Goal: Task Accomplishment & Management: Complete application form

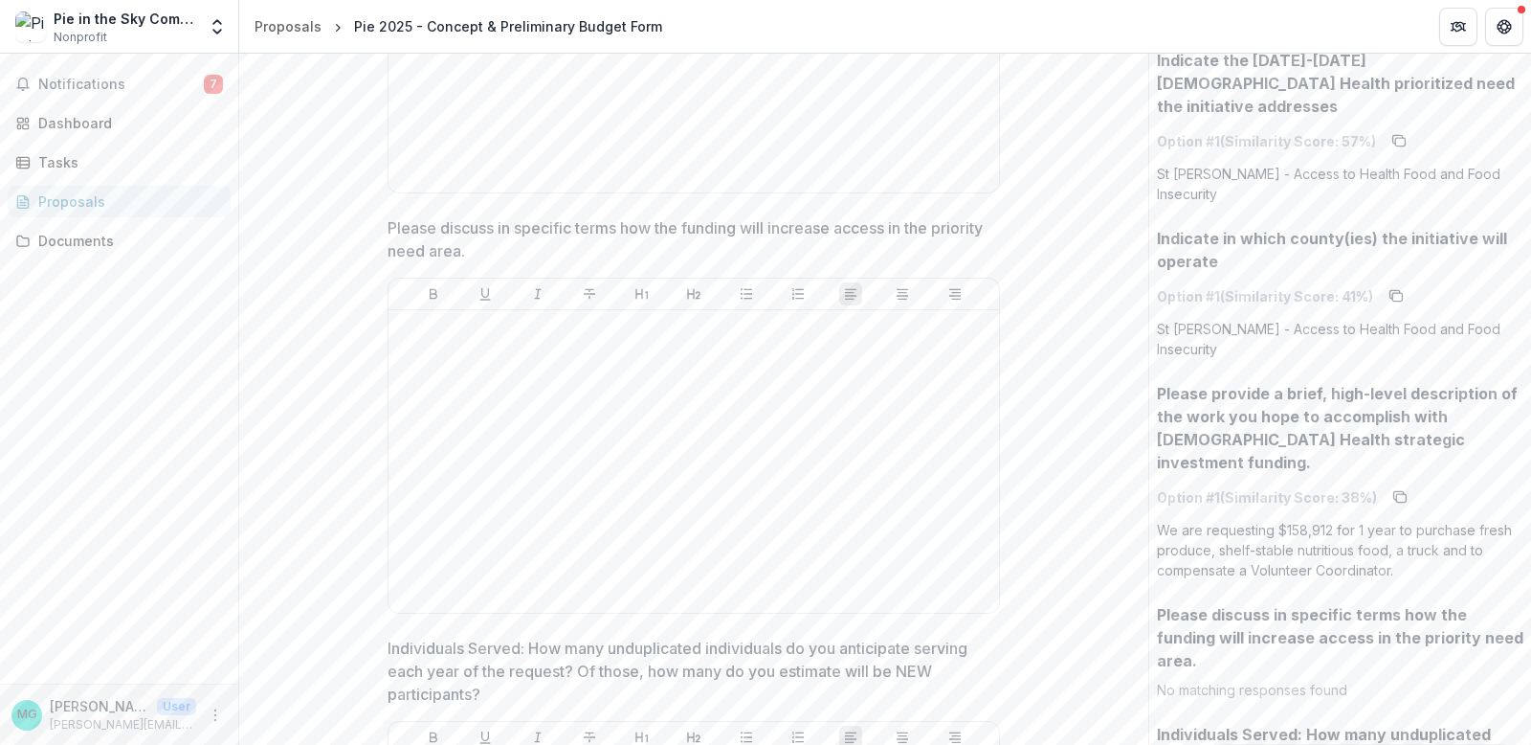
scroll to position [1757, 0]
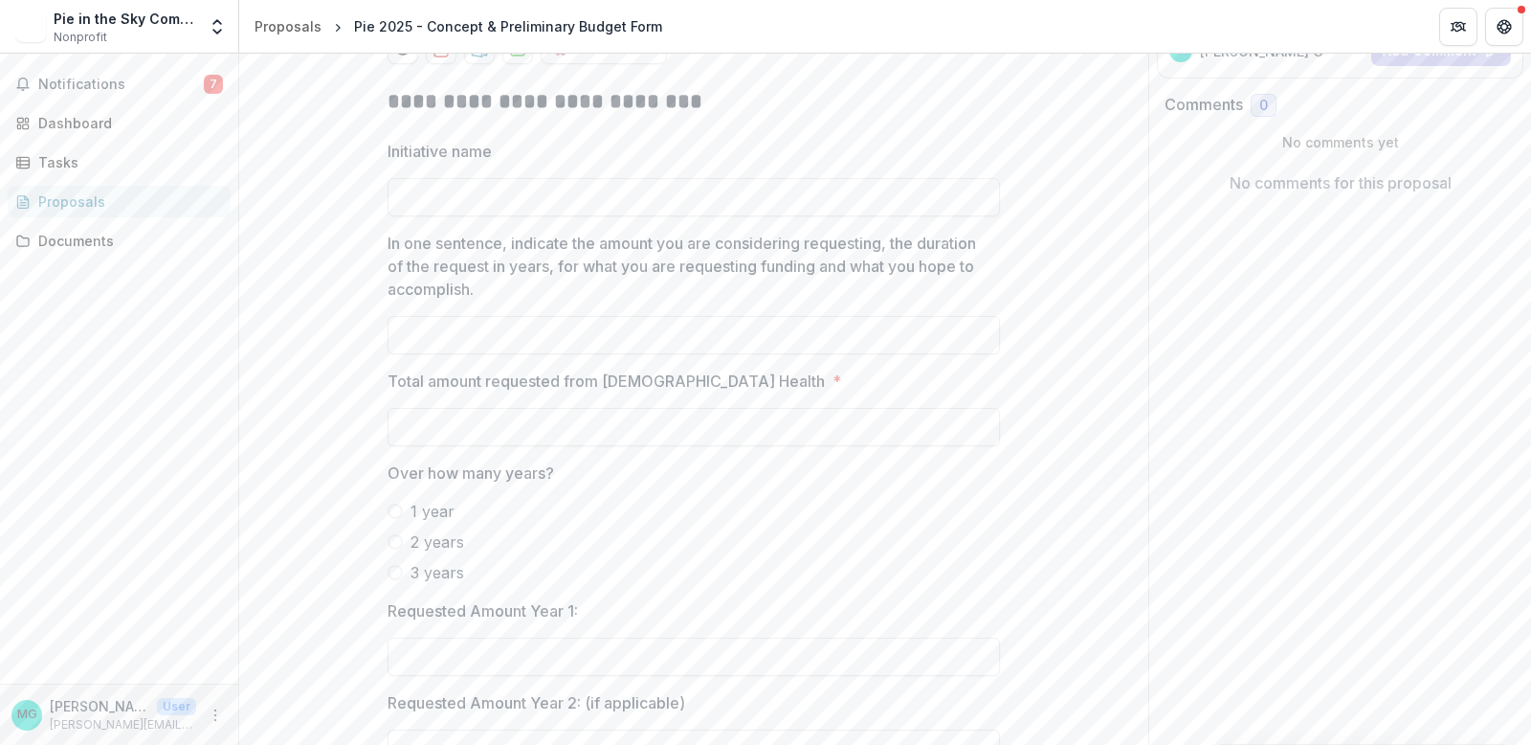
scroll to position [360, 0]
click at [388, 213] on input "Initiative name" at bounding box center [694, 194] width 613 height 38
type input "**********"
click at [388, 351] on input "In one sentence, indicate the amount you are considering requesting, the durati…" at bounding box center [694, 332] width 613 height 38
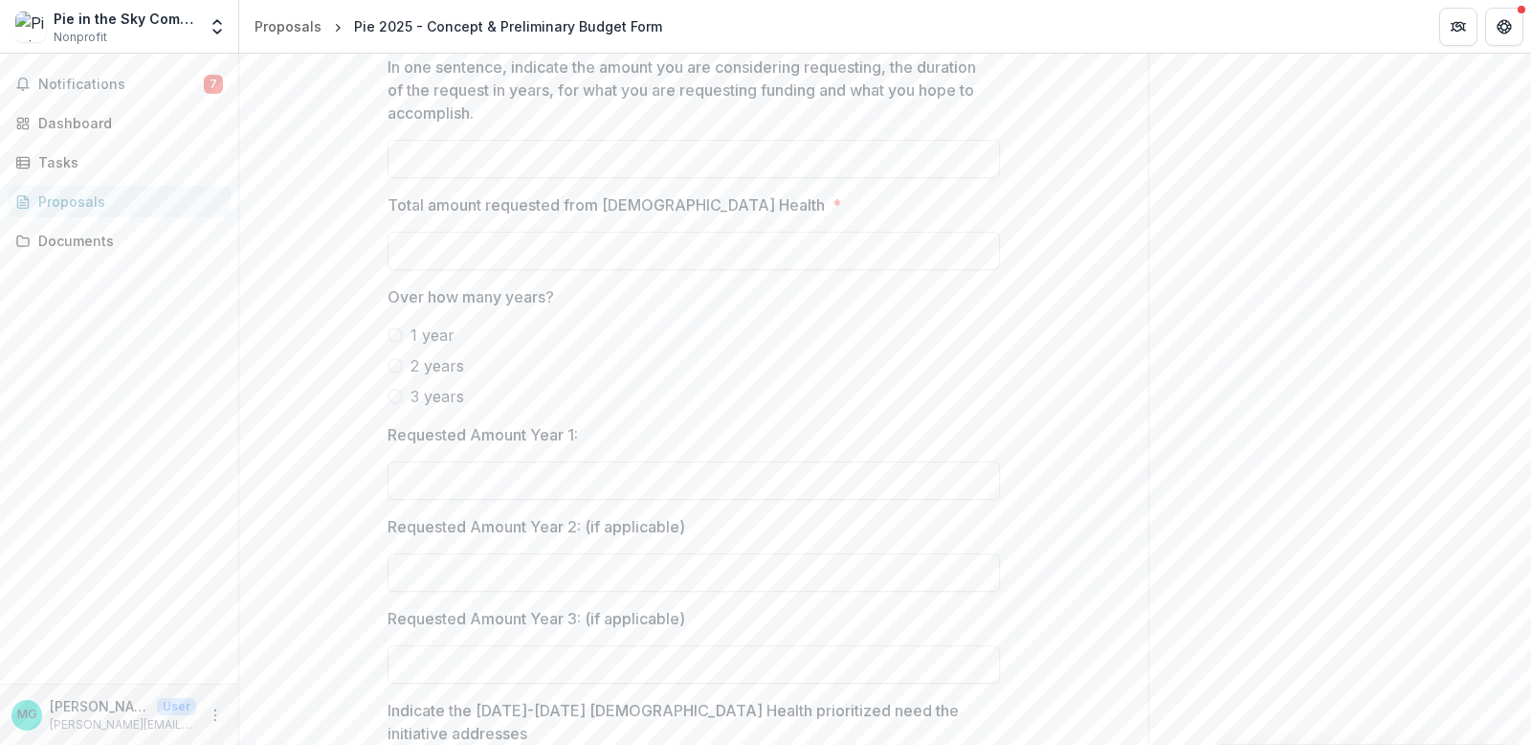
scroll to position [547, 0]
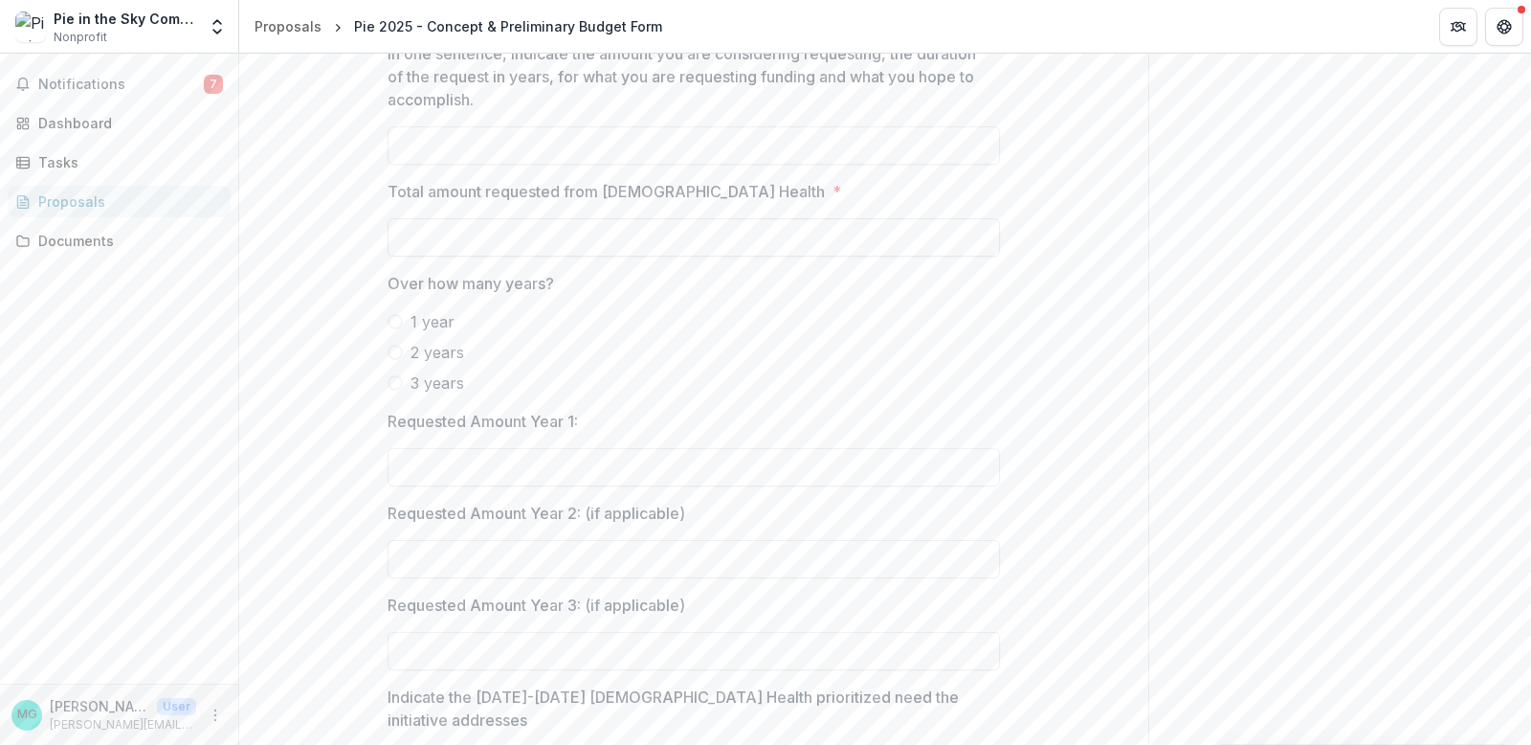
click at [388, 257] on input "Total amount requested from [DEMOGRAPHIC_DATA] Health *" at bounding box center [694, 237] width 613 height 38
type input "********"
click at [388, 329] on span at bounding box center [395, 321] width 15 height 15
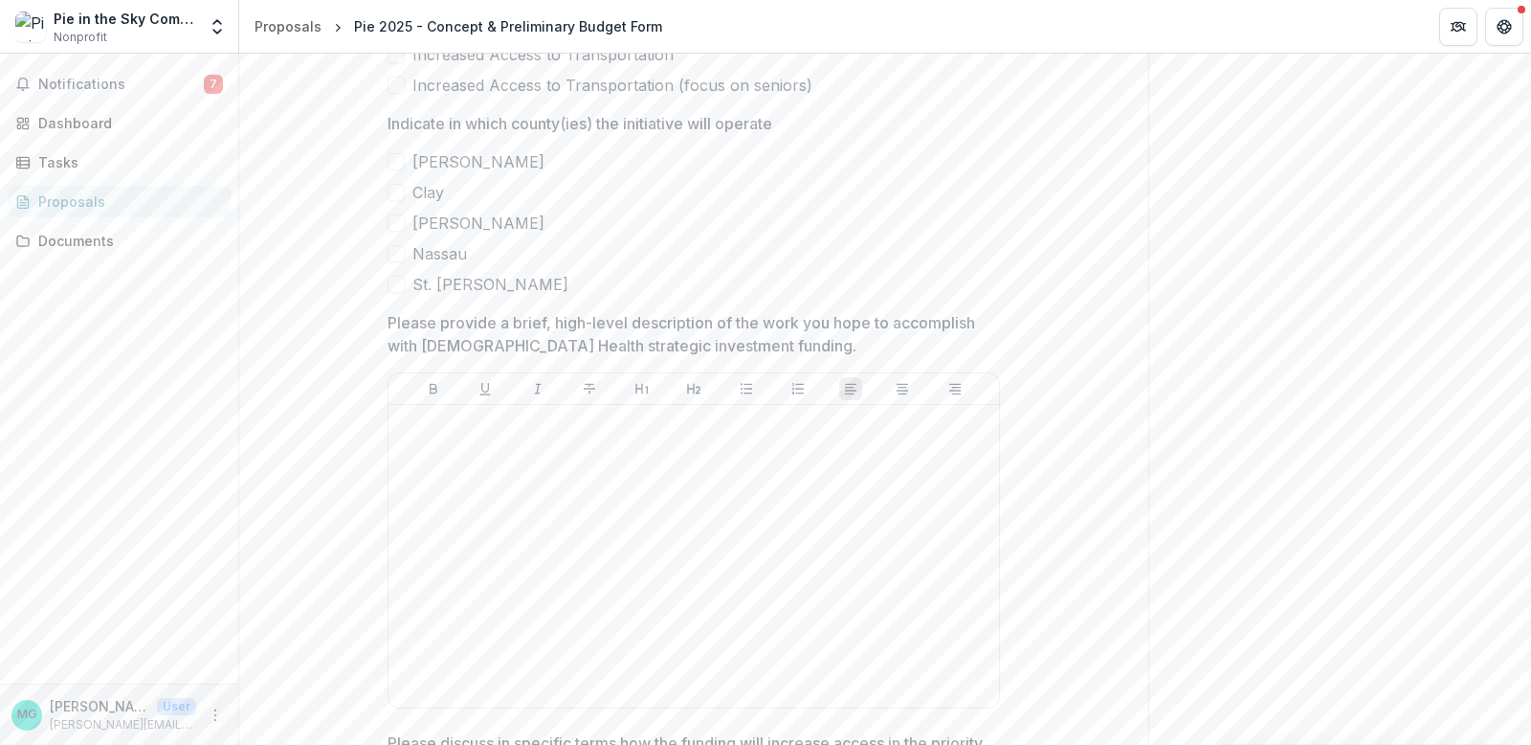
scroll to position [1502, 0]
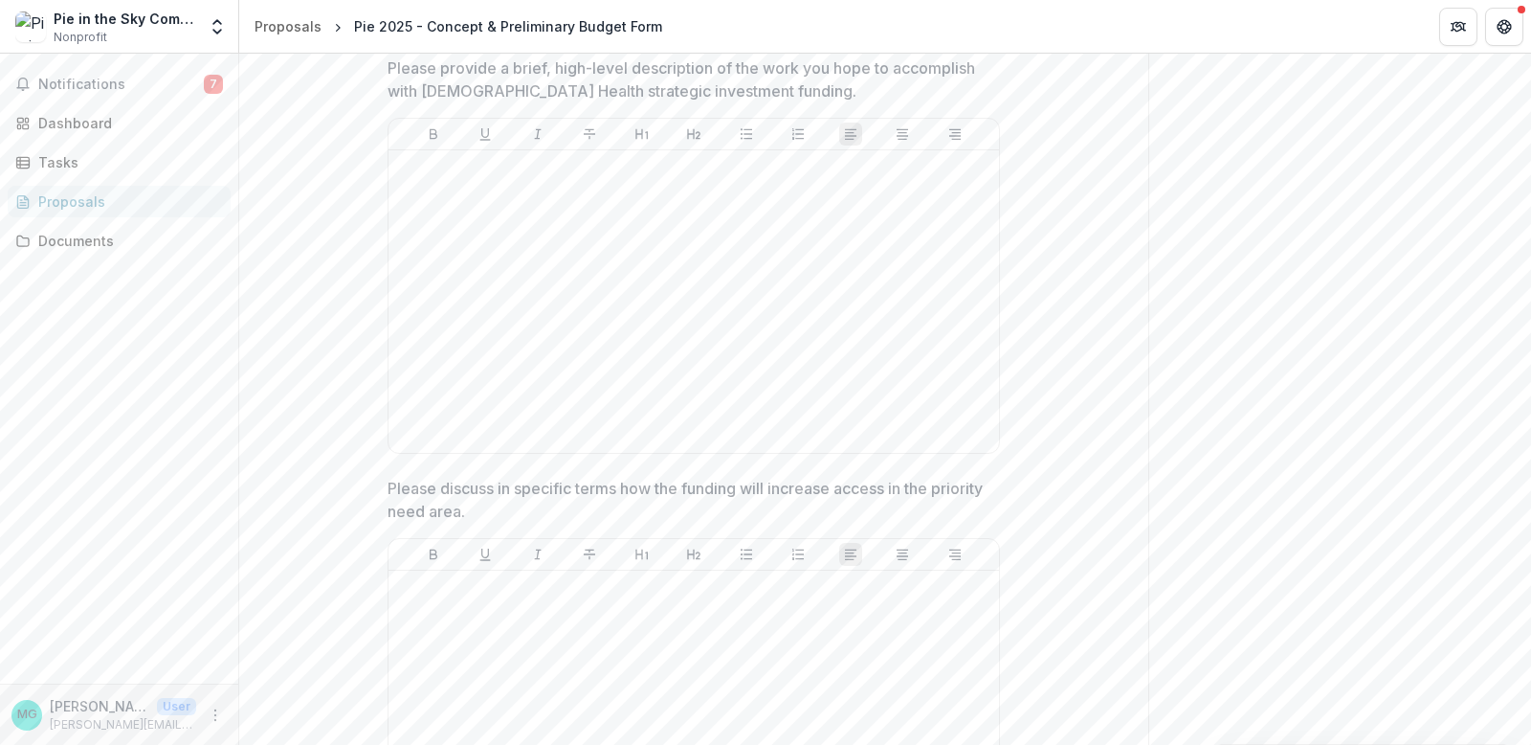
scroll to position [1745, 0]
click at [388, 35] on span at bounding box center [396, 26] width 17 height 17
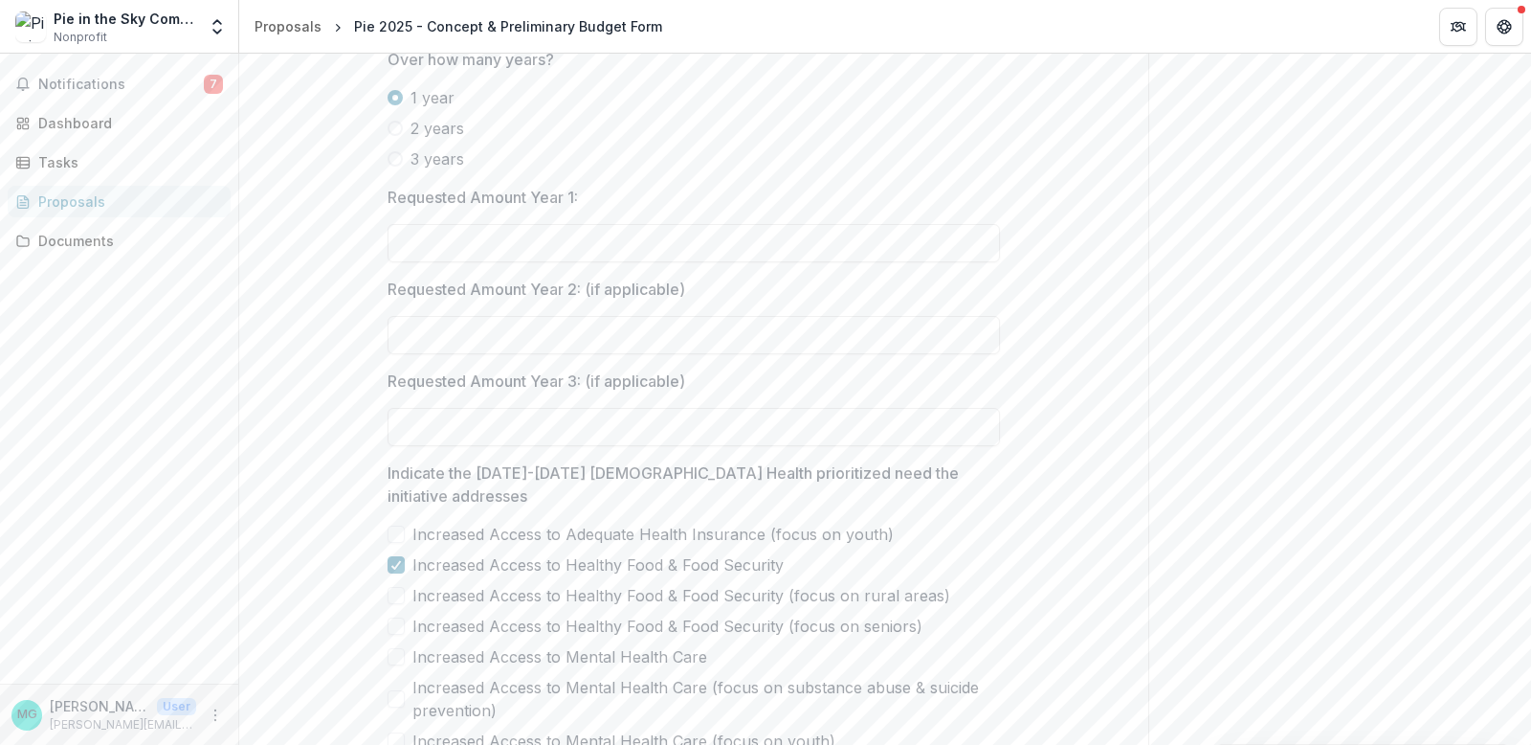
scroll to position [737, 0]
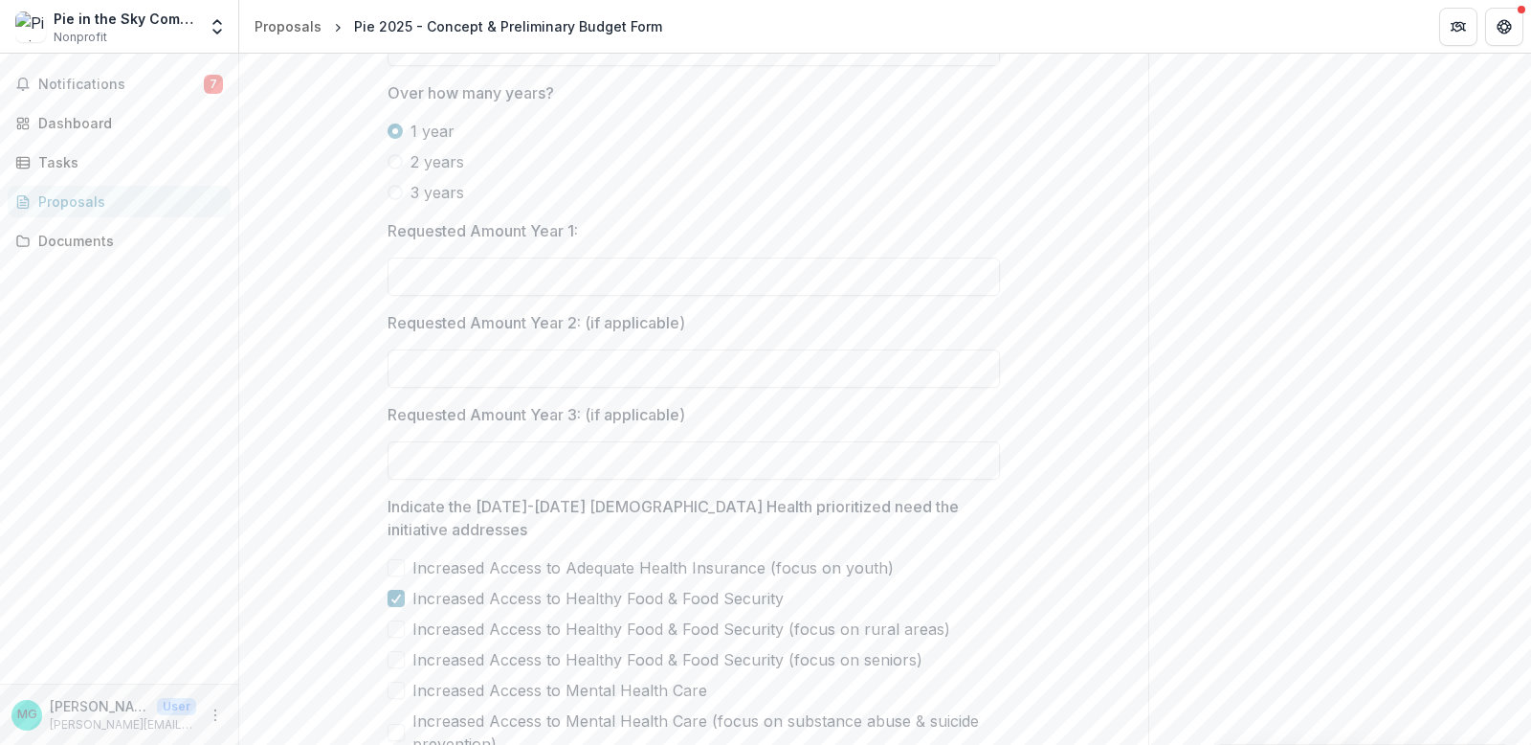
paste input "**********"
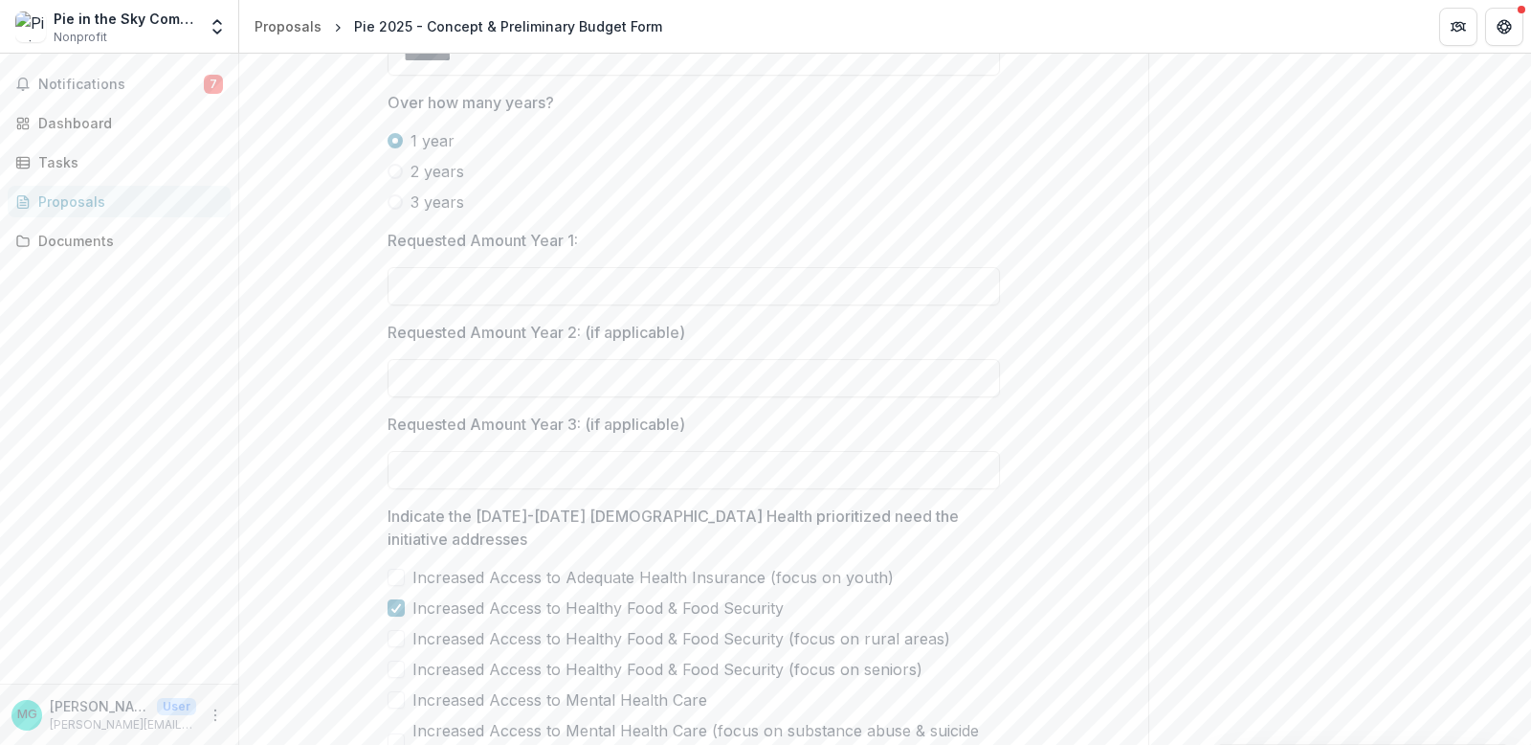
scroll to position [0, 28]
type input "**********"
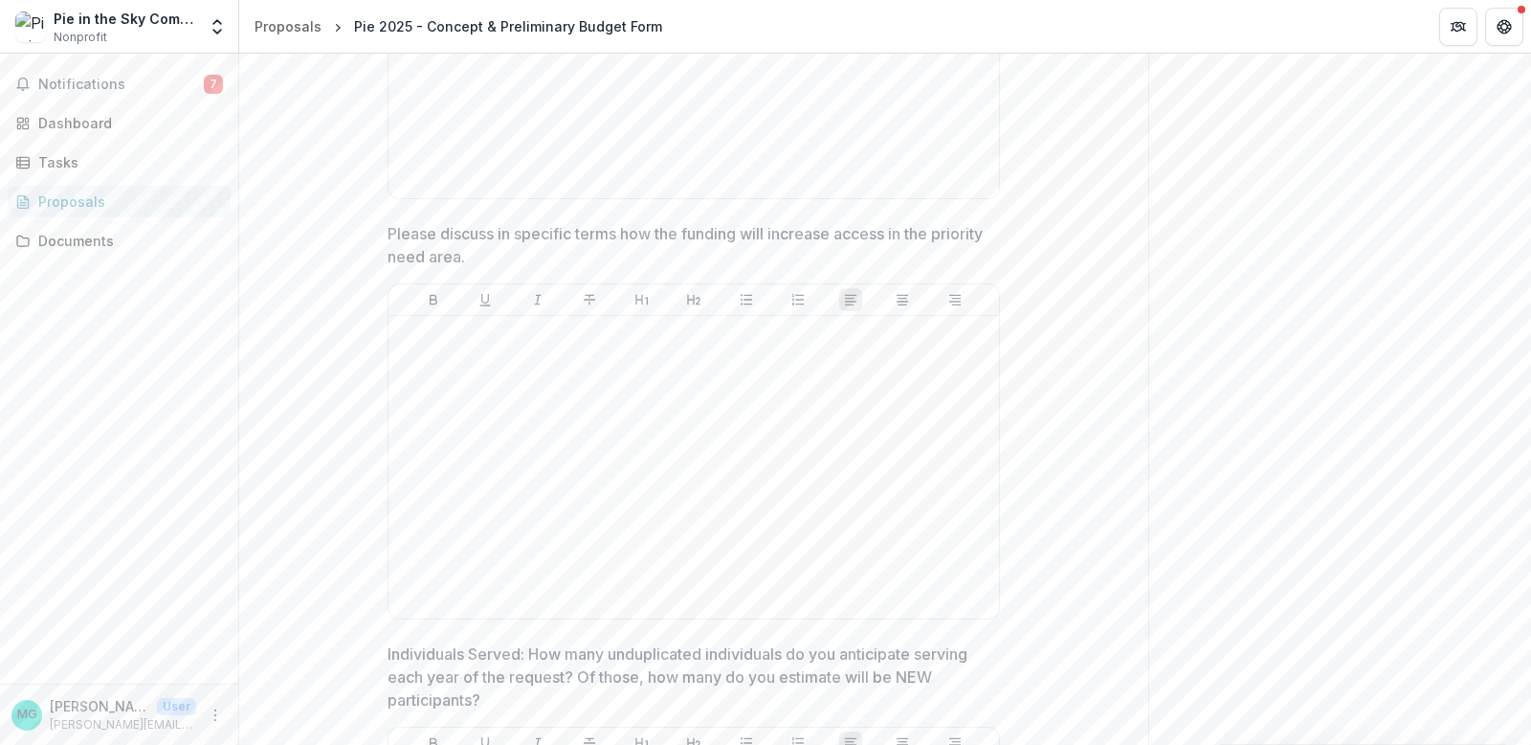
scroll to position [2008, 0]
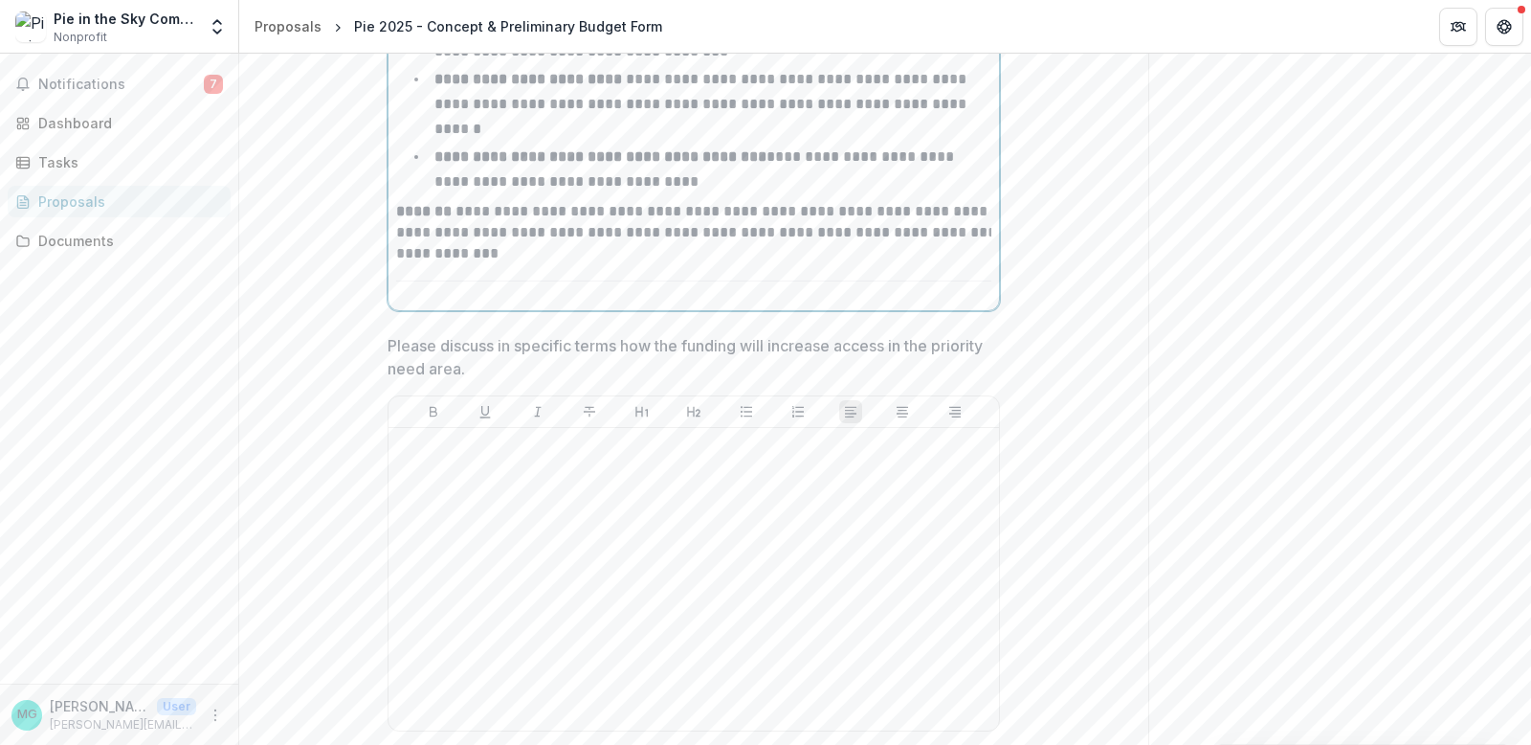
scroll to position [2102, 0]
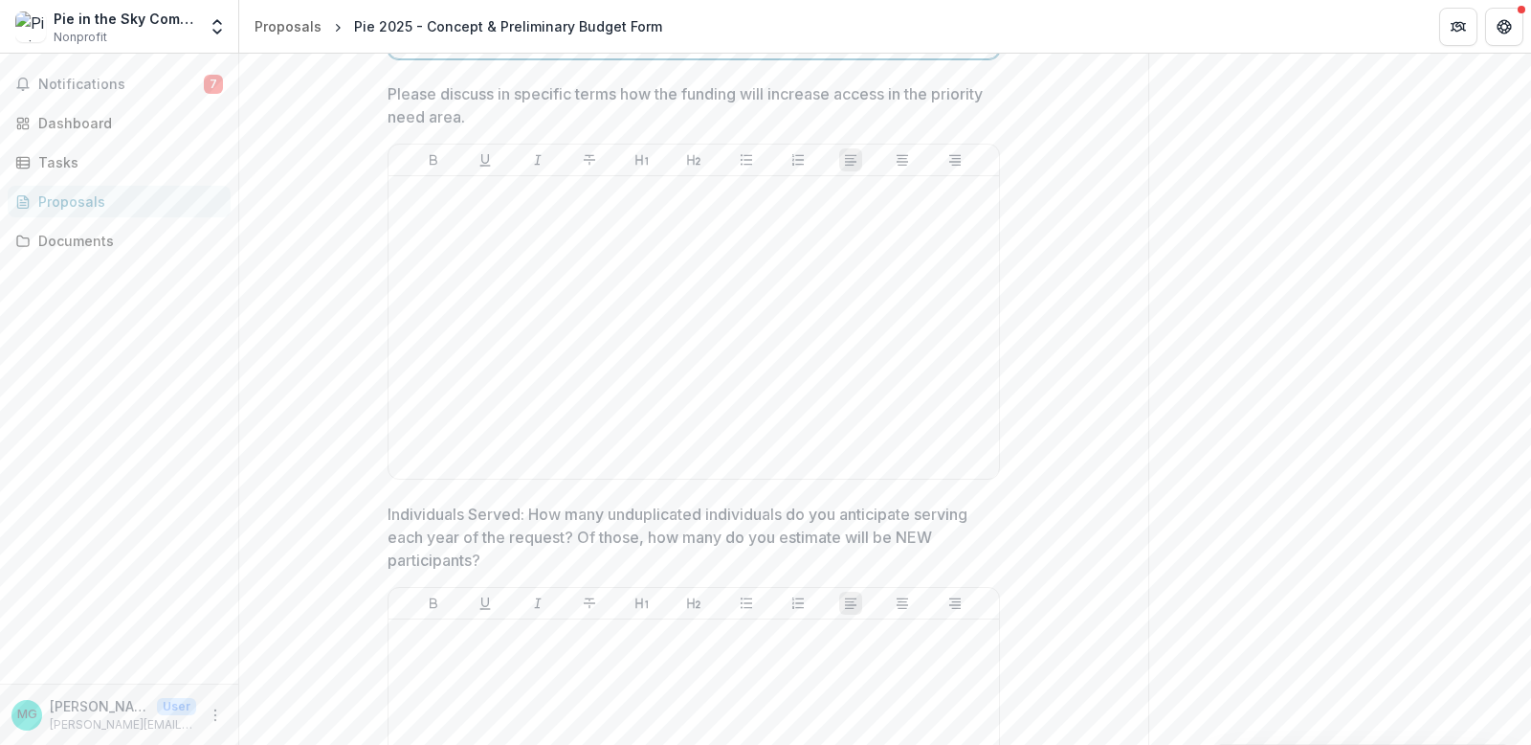
scroll to position [2367, 0]
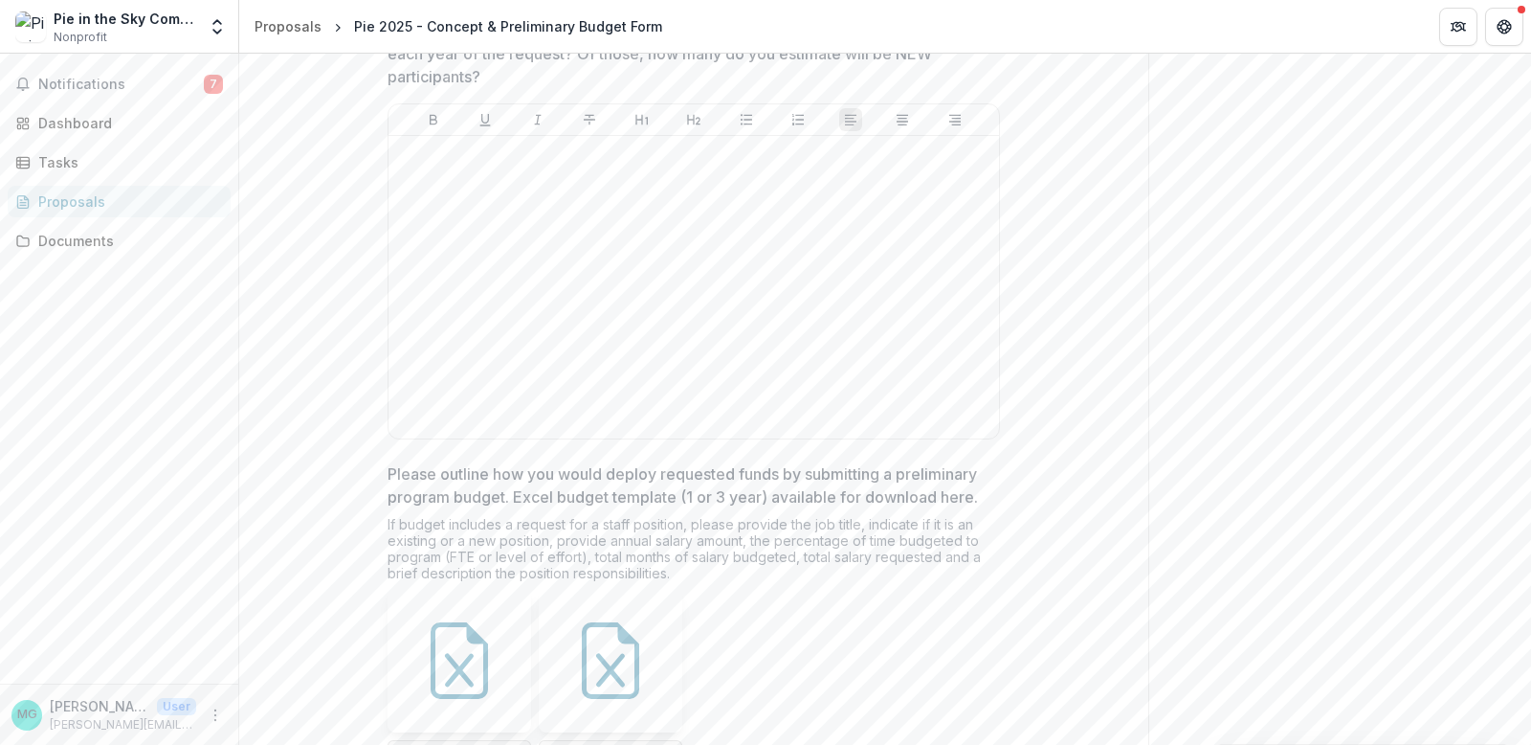
scroll to position [2849, 0]
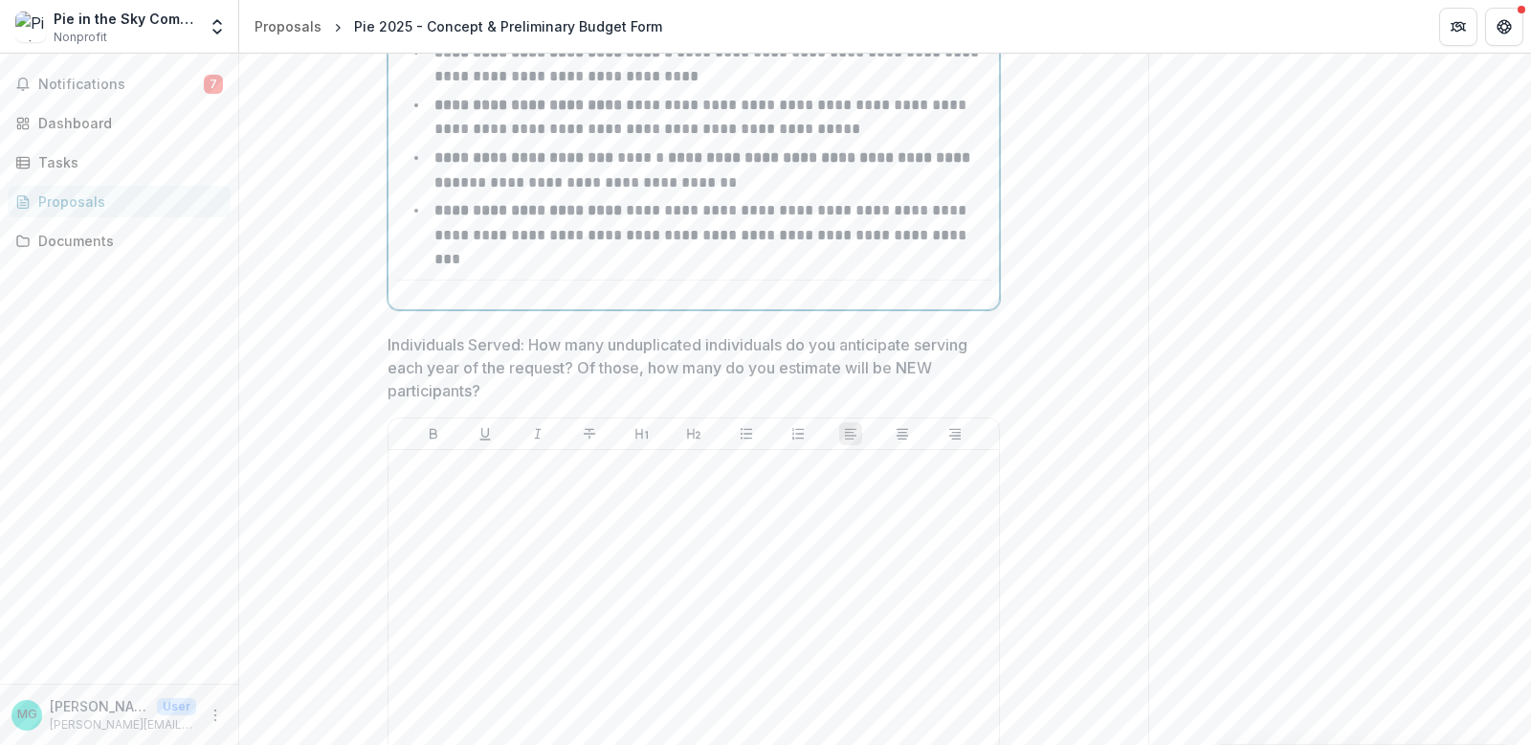
scroll to position [3184, 0]
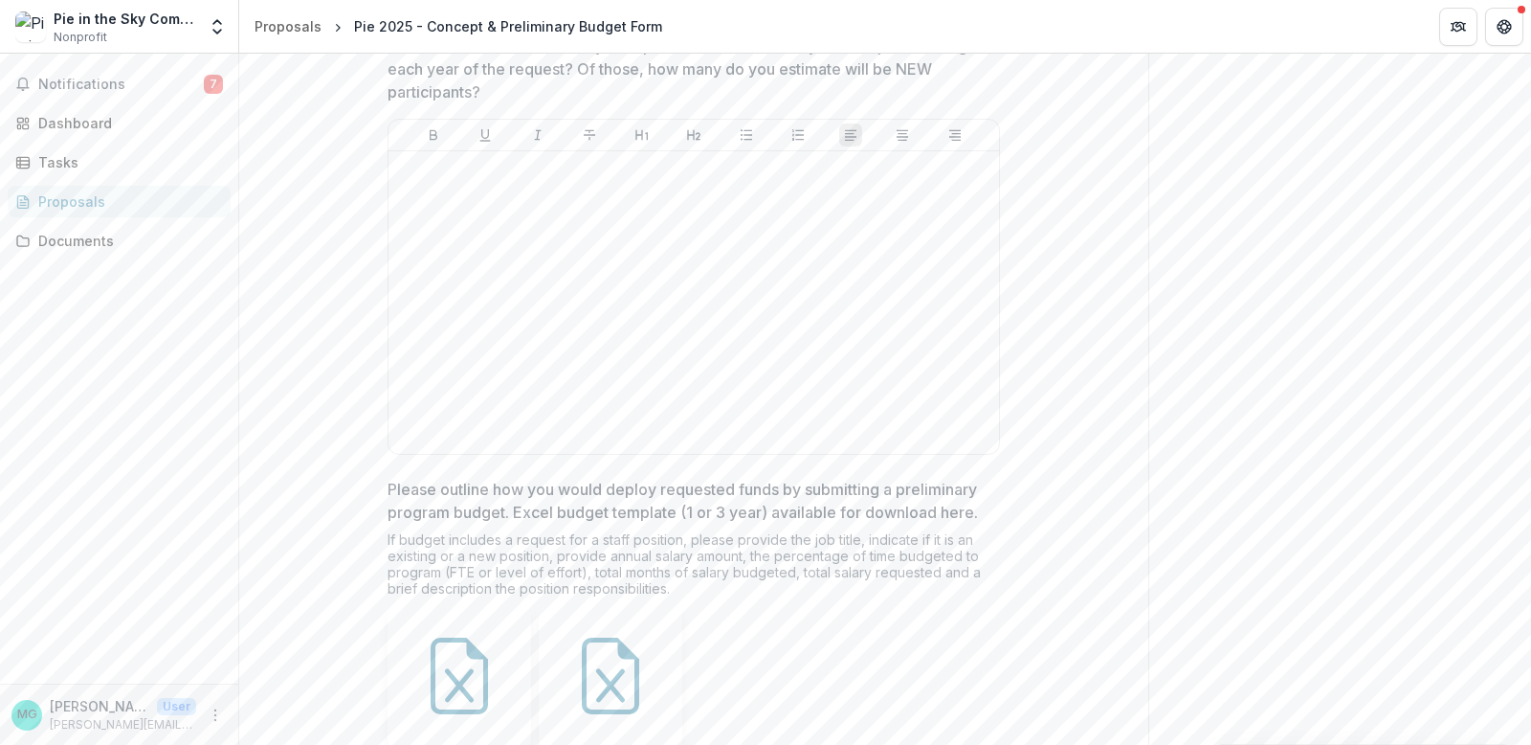
scroll to position [3141, 0]
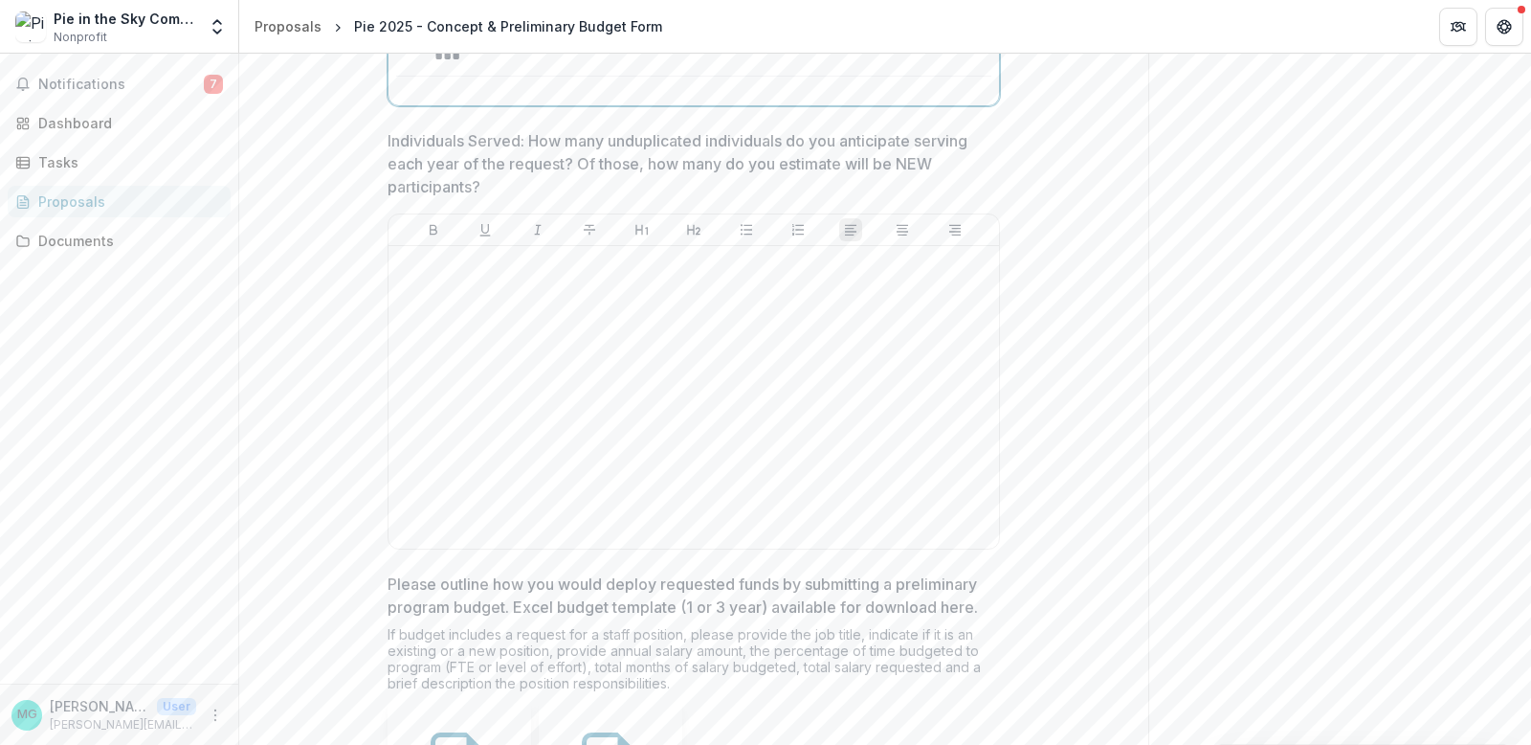
scroll to position [3050, 0]
